Goal: Task Accomplishment & Management: Manage account settings

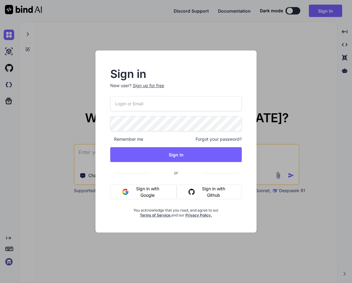
click at [132, 104] on input "email" at bounding box center [176, 103] width 132 height 15
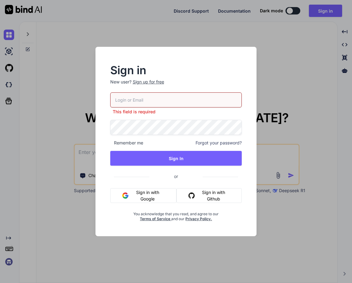
paste input "[EMAIL_ADDRESS][DOMAIN_NAME]"
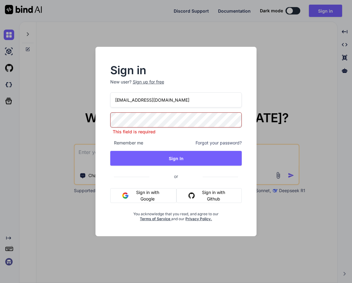
click at [200, 99] on input "[EMAIL_ADDRESS][DOMAIN_NAME]" at bounding box center [176, 99] width 132 height 15
paste input "[EMAIL_ADDRESS]"
type input "[EMAIL_ADDRESS][DOMAIN_NAME]"
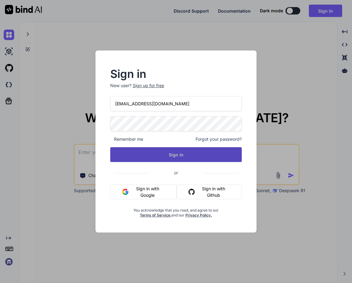
click at [190, 154] on button "Sign In" at bounding box center [176, 154] width 132 height 15
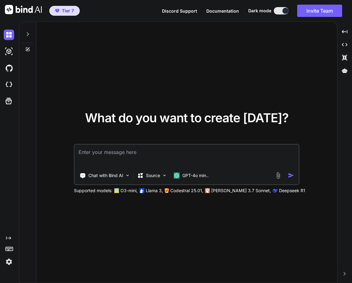
click at [12, 261] on img at bounding box center [9, 262] width 10 height 10
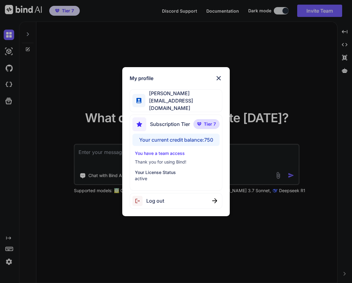
click at [115, 240] on div "My profile [PERSON_NAME] [PERSON_NAME][EMAIL_ADDRESS][DOMAIN_NAME] Subscription…" at bounding box center [176, 141] width 352 height 283
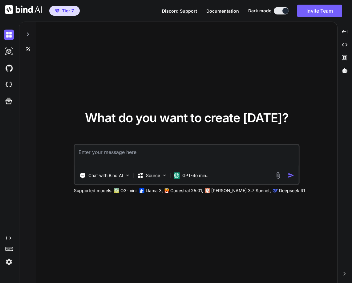
click at [115, 240] on div "What do you want to create [DATE]? Chat with Bind AI Source GPT-4o min.. Suppor…" at bounding box center [186, 153] width 301 height 262
click at [11, 266] on img at bounding box center [9, 262] width 10 height 10
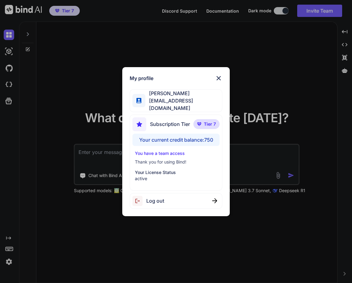
click at [145, 198] on img at bounding box center [140, 201] width 14 height 10
